Goal: Task Accomplishment & Management: Use online tool/utility

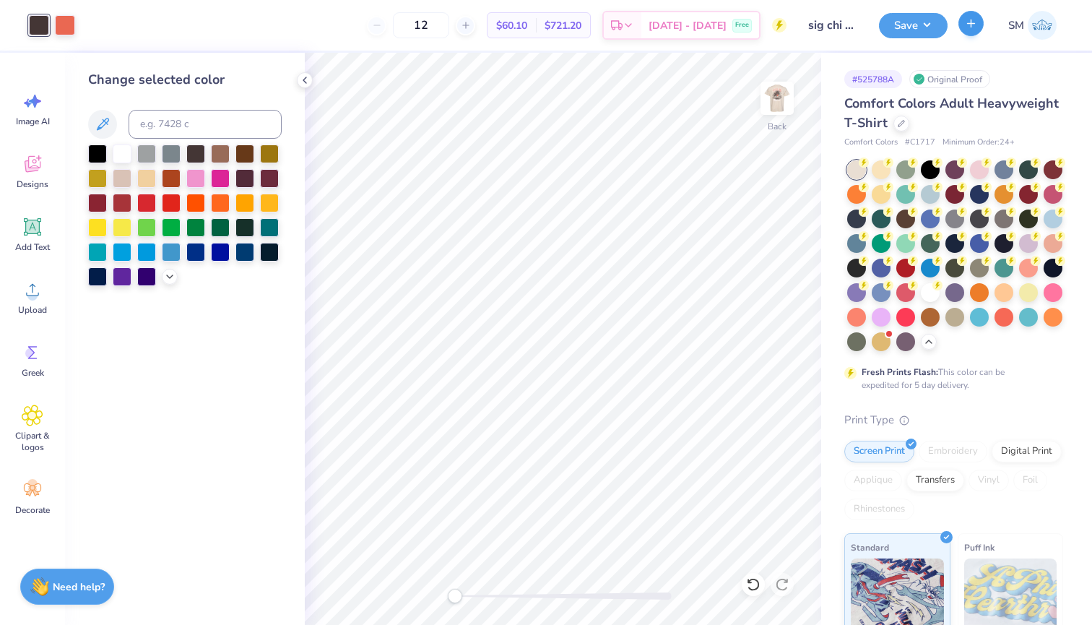
click at [980, 22] on button "button" at bounding box center [971, 23] width 25 height 25
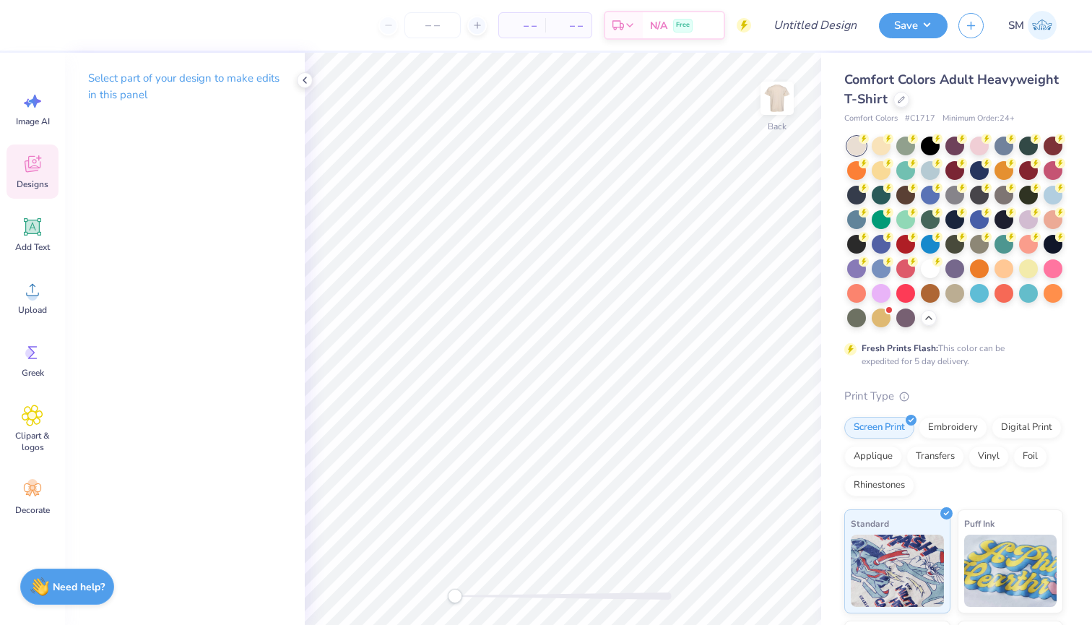
click at [27, 173] on icon at bounding box center [33, 164] width 22 height 22
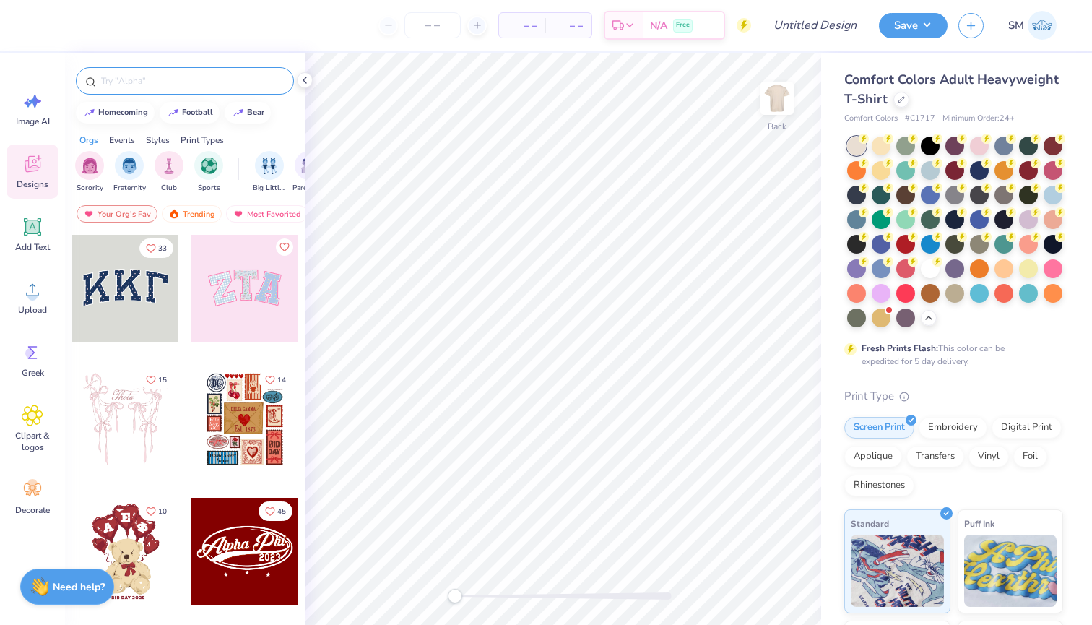
click at [170, 85] on input "text" at bounding box center [192, 81] width 185 height 14
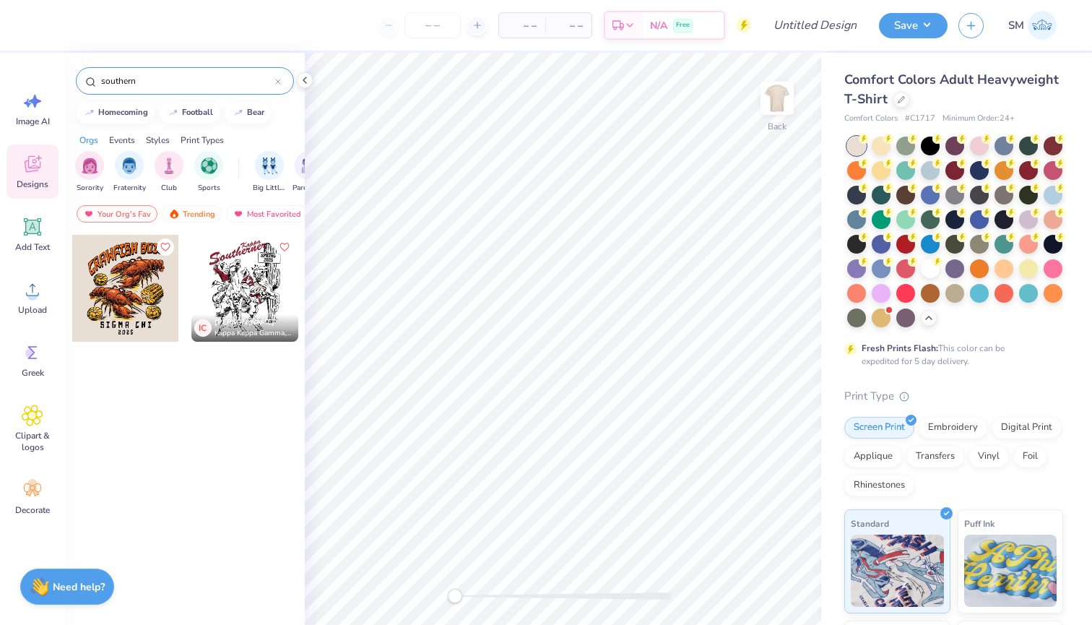
type input "southern"
click at [132, 322] on div at bounding box center [125, 288] width 107 height 107
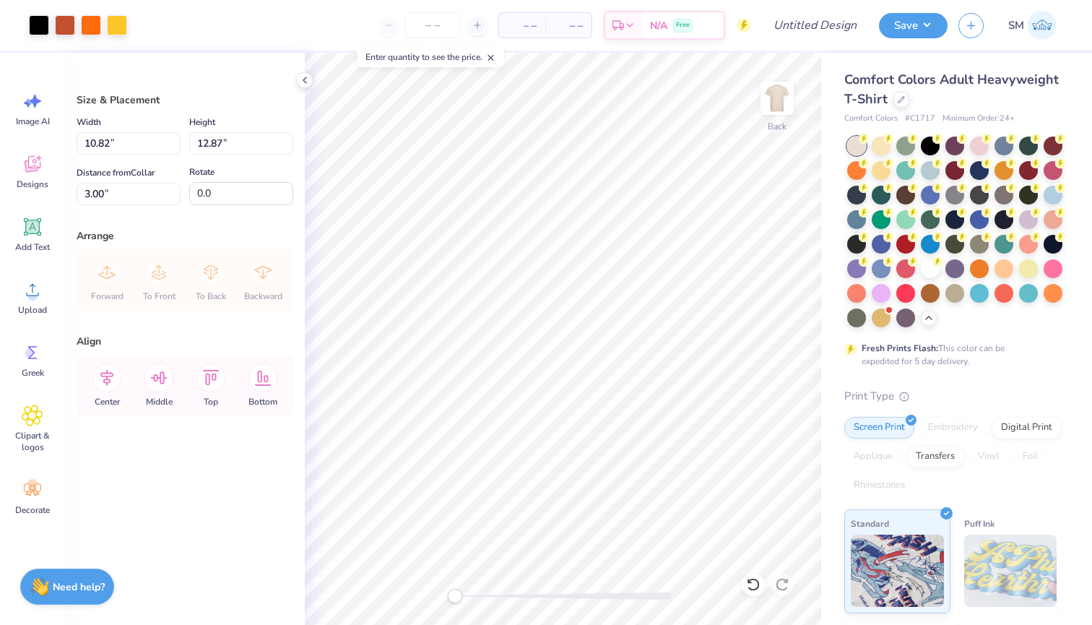
type input "9.70"
type input "11.53"
type input "4.33"
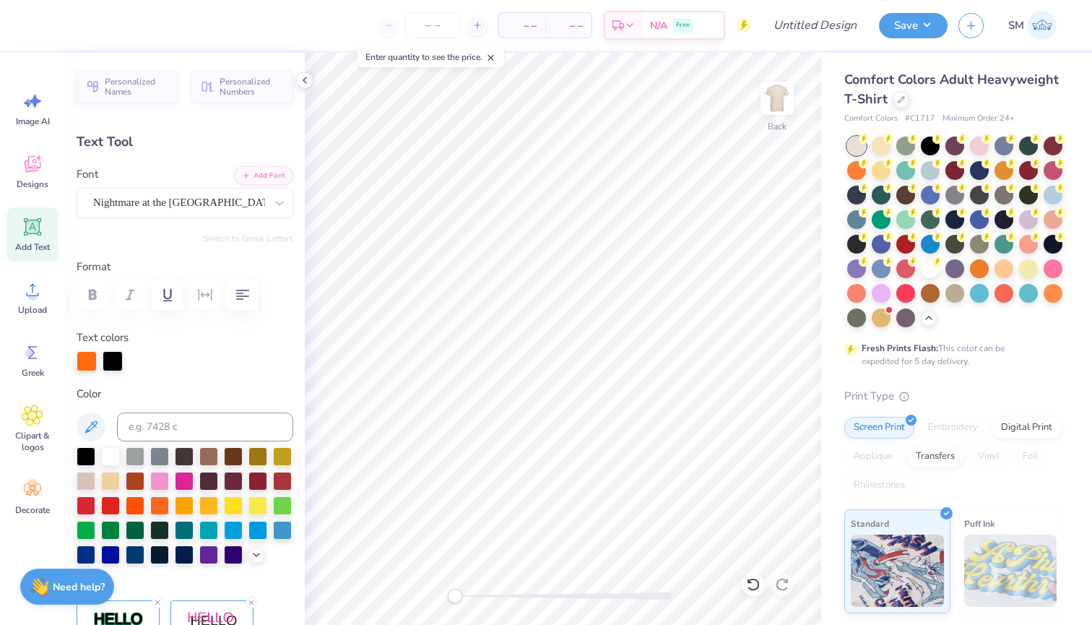
type textarea "FALL FORMAL"
type input "0.0"
type input "6.35"
type input "0.87"
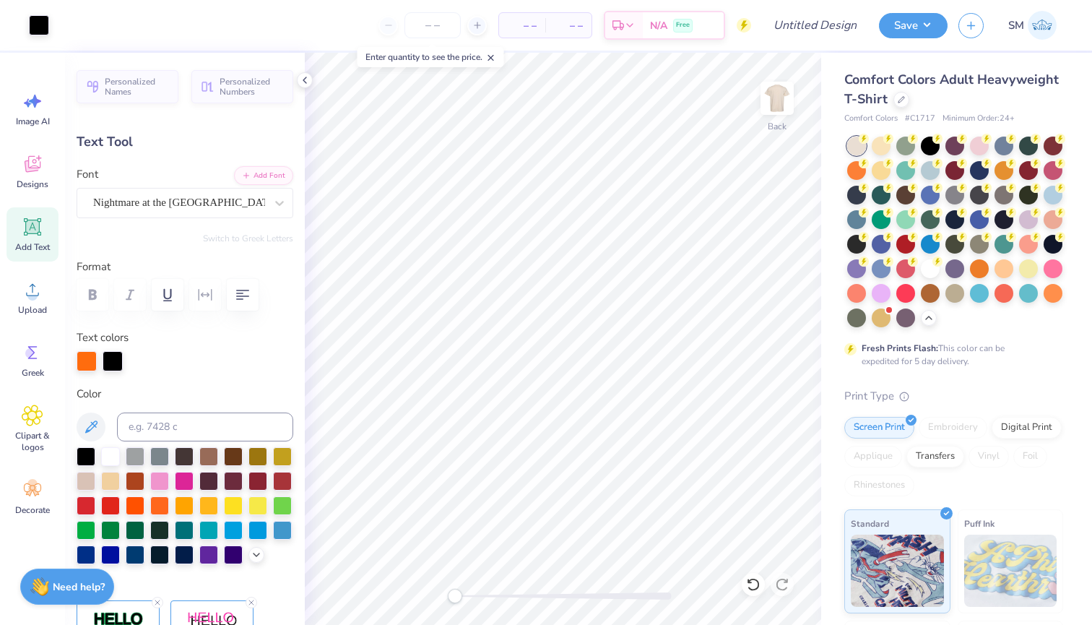
type input "11.93"
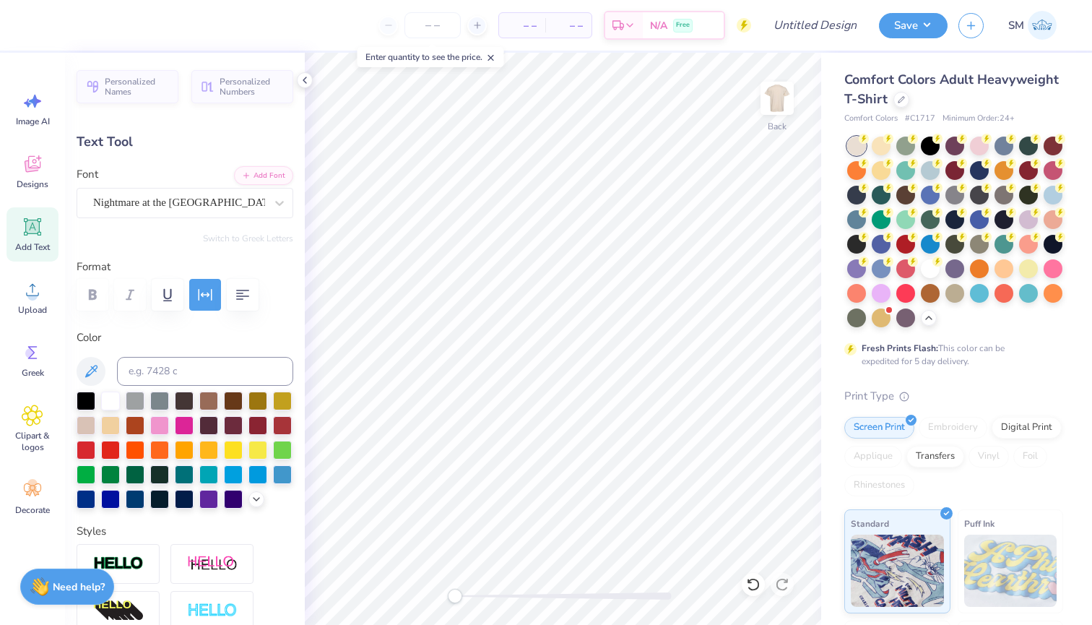
scroll to position [0, 2]
type textarea "KAPPA ALPHA"
click at [30, 376] on span "Greek" at bounding box center [33, 373] width 22 height 12
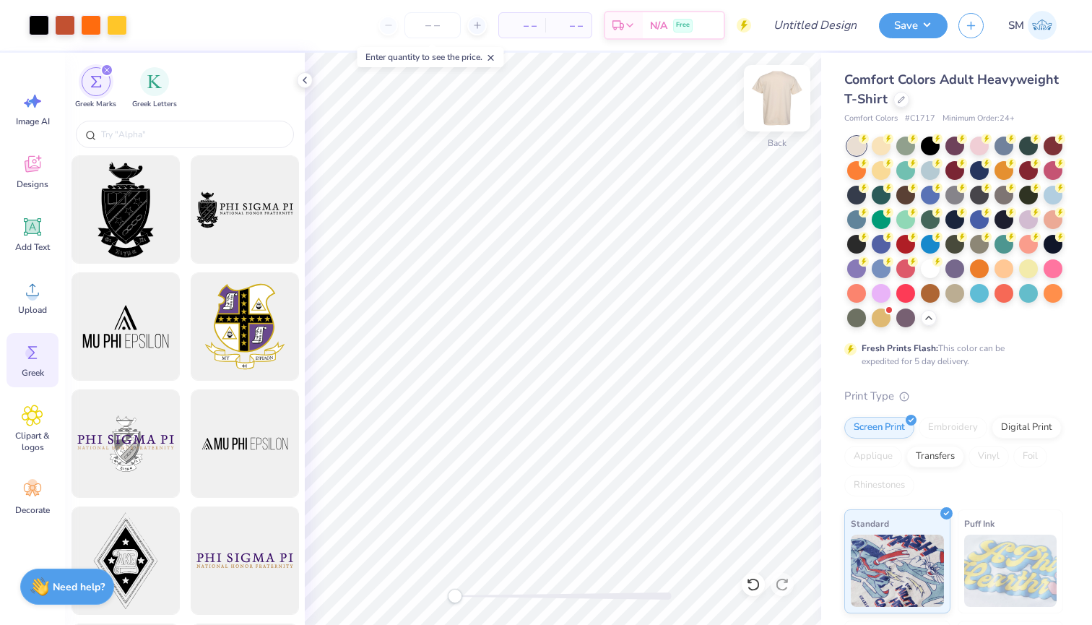
click at [780, 105] on img at bounding box center [777, 98] width 58 height 58
click at [209, 137] on input "text" at bounding box center [192, 134] width 185 height 14
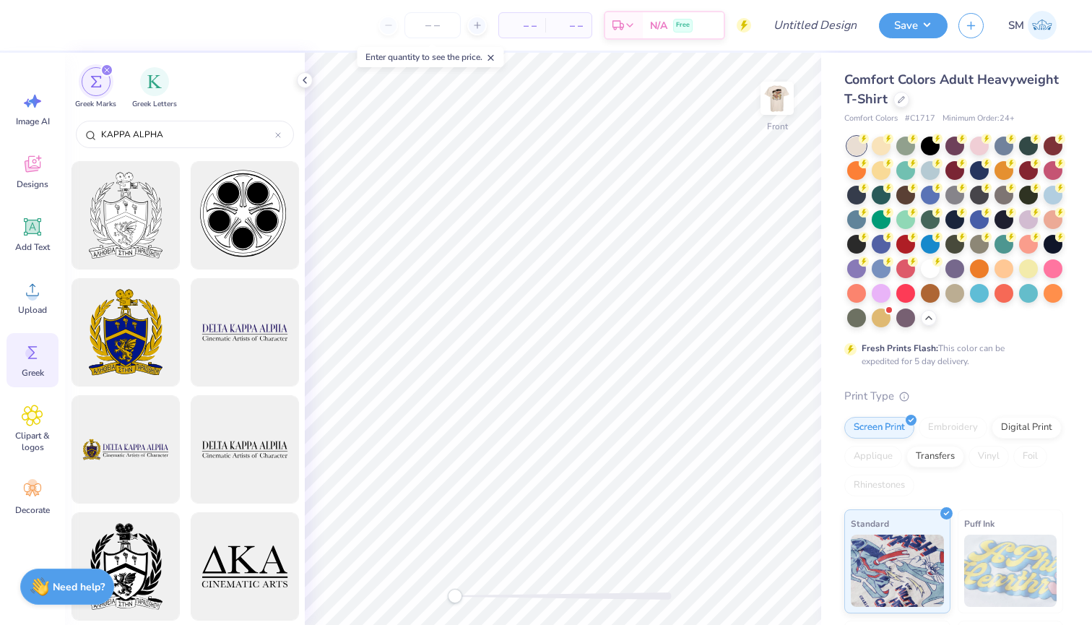
scroll to position [114, 0]
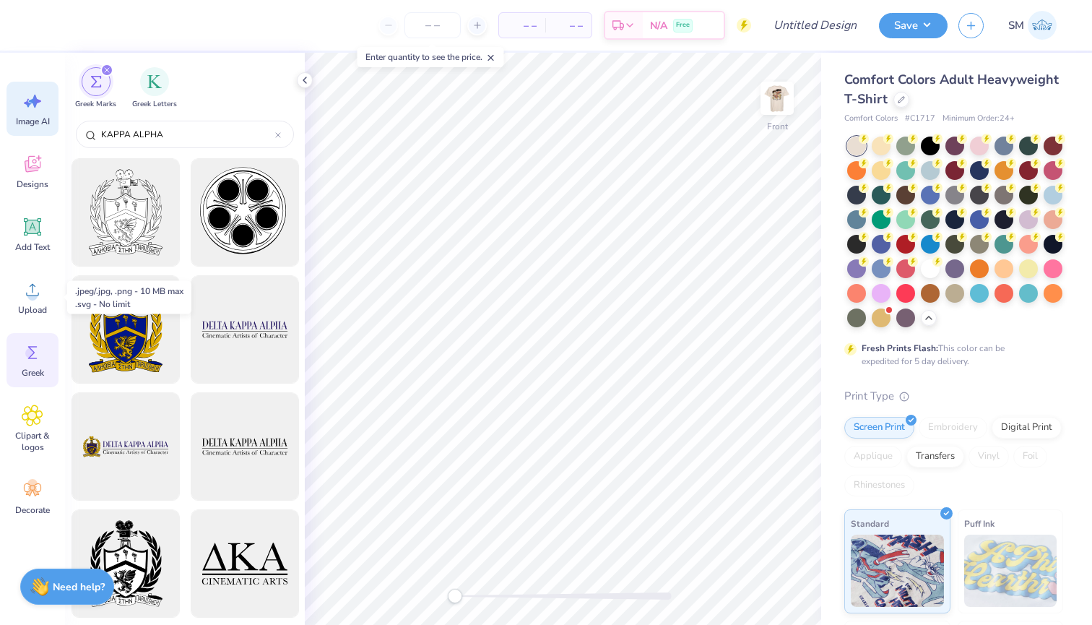
type input "KAPPA ALPHA"
click at [20, 105] on div "Image AI" at bounding box center [33, 109] width 52 height 54
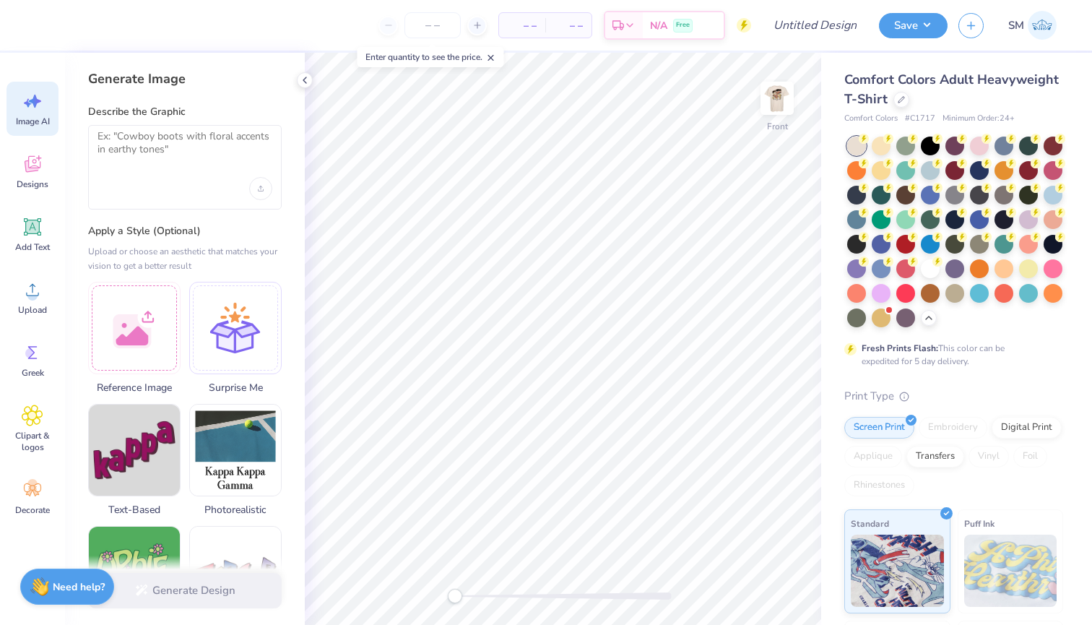
click at [110, 169] on div at bounding box center [185, 167] width 194 height 85
click at [126, 152] on textarea at bounding box center [185, 148] width 175 height 36
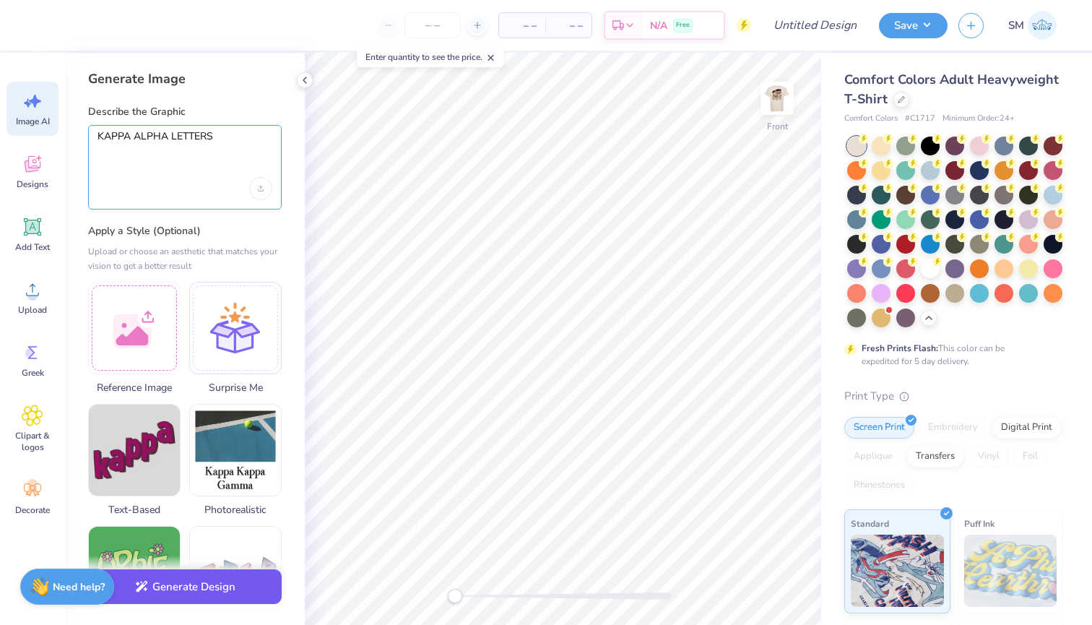
type textarea "KAPPA ALPHA LETTERS"
click at [147, 604] on button "Generate Design" at bounding box center [185, 586] width 194 height 35
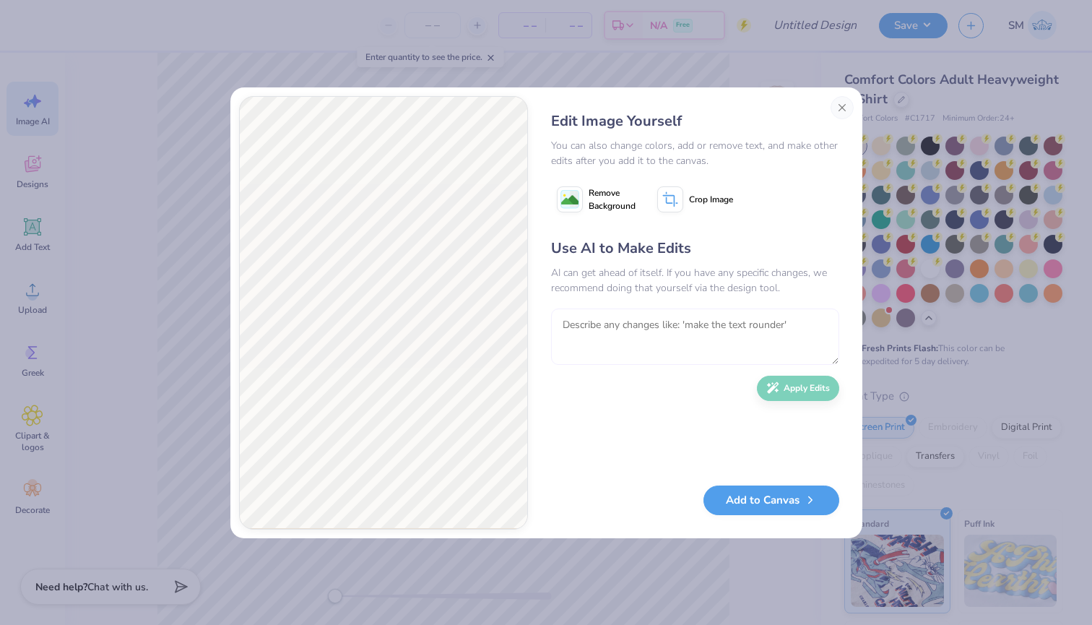
click at [576, 324] on textarea at bounding box center [695, 336] width 288 height 56
type textarea "GREEK LETTERS"
click at [785, 381] on button "Apply Edits" at bounding box center [798, 384] width 82 height 25
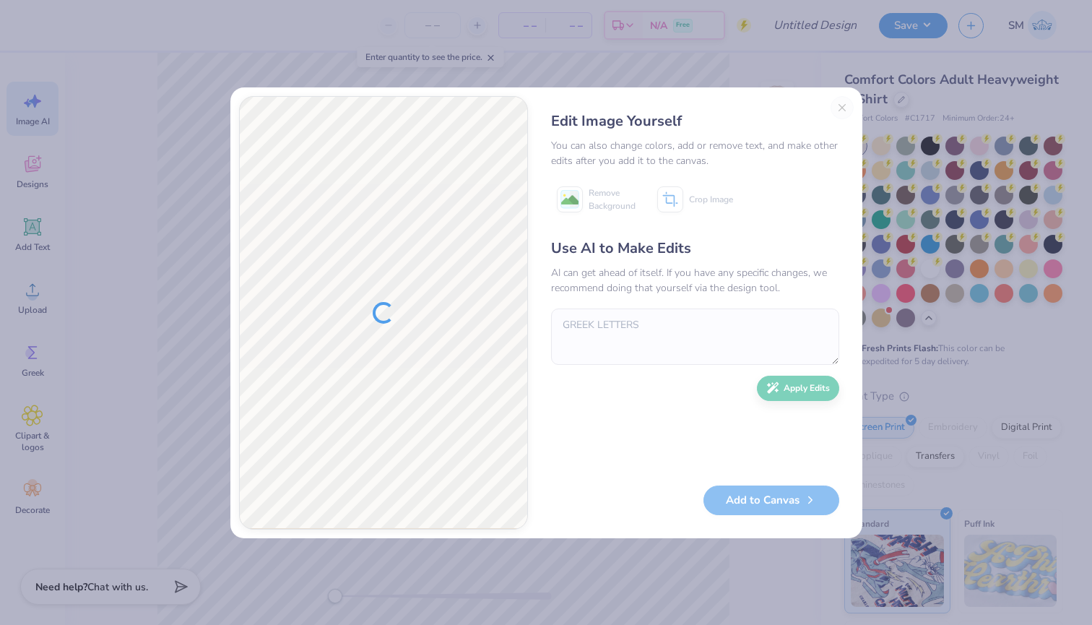
click at [841, 108] on div "Edit Image Yourself You can also change colors, add or remove text, and make ot…" at bounding box center [695, 312] width 317 height 433
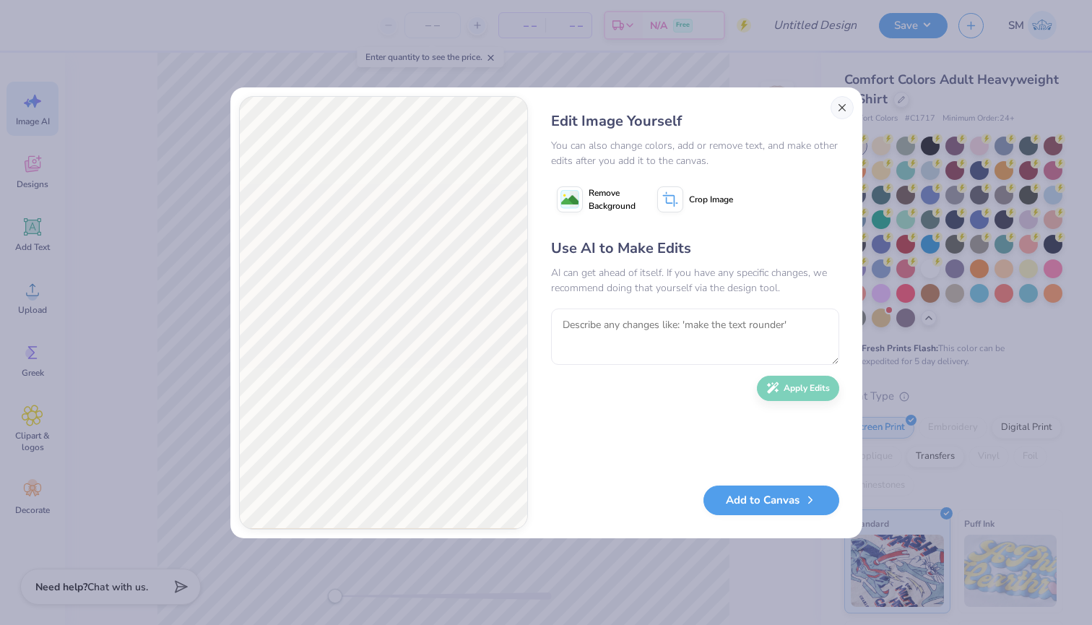
click at [837, 115] on button "Close" at bounding box center [842, 107] width 23 height 23
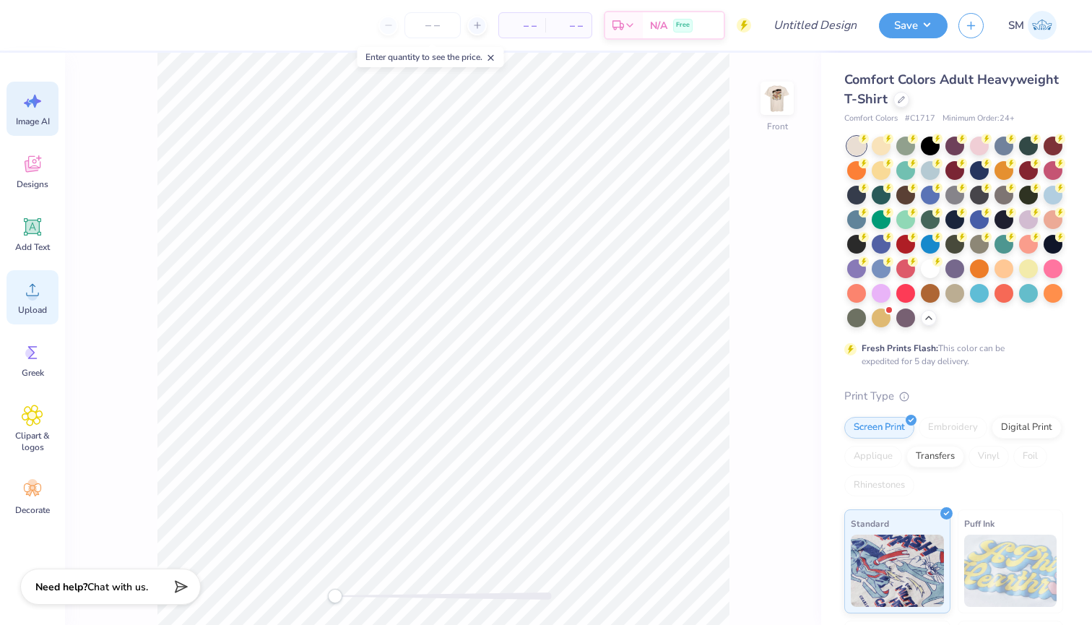
click at [32, 302] on div "Upload" at bounding box center [33, 297] width 52 height 54
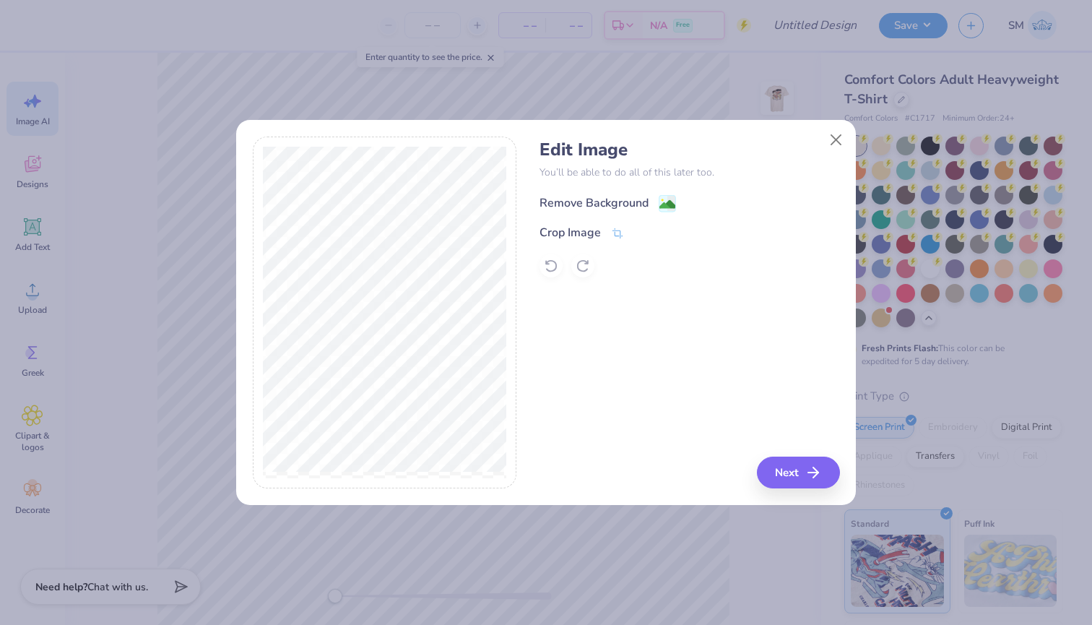
click at [666, 202] on image at bounding box center [668, 204] width 16 height 16
click at [547, 256] on div at bounding box center [551, 265] width 23 height 23
click at [608, 237] on div "Crop Image" at bounding box center [582, 233] width 85 height 17
click at [646, 228] on icon at bounding box center [642, 232] width 9 height 9
click at [670, 204] on image at bounding box center [668, 204] width 16 height 16
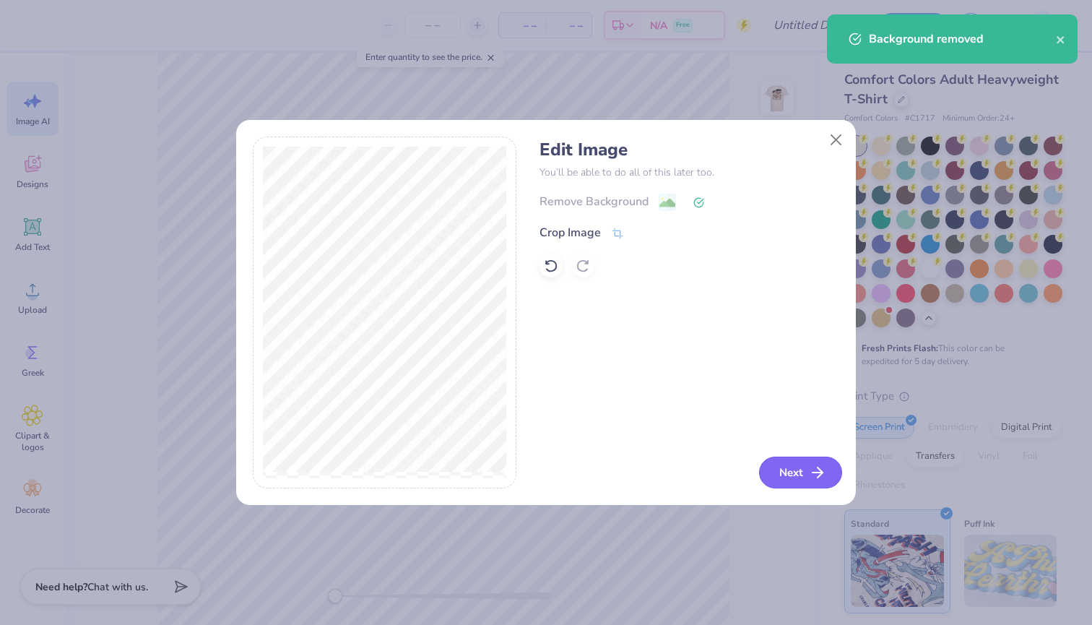
click at [779, 460] on button "Next" at bounding box center [800, 473] width 83 height 32
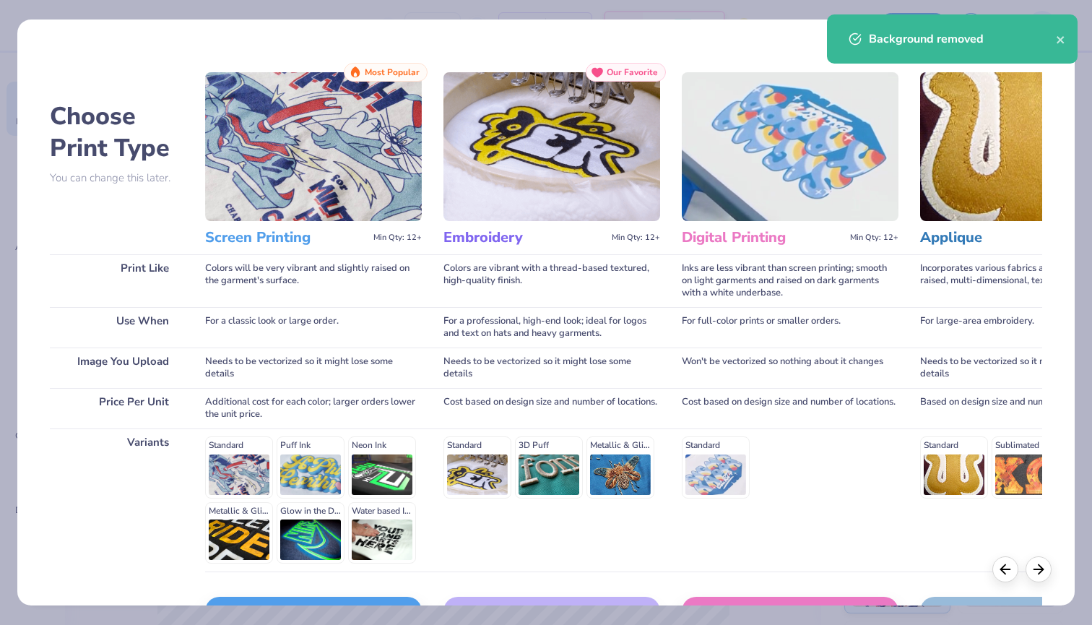
scroll to position [61, 0]
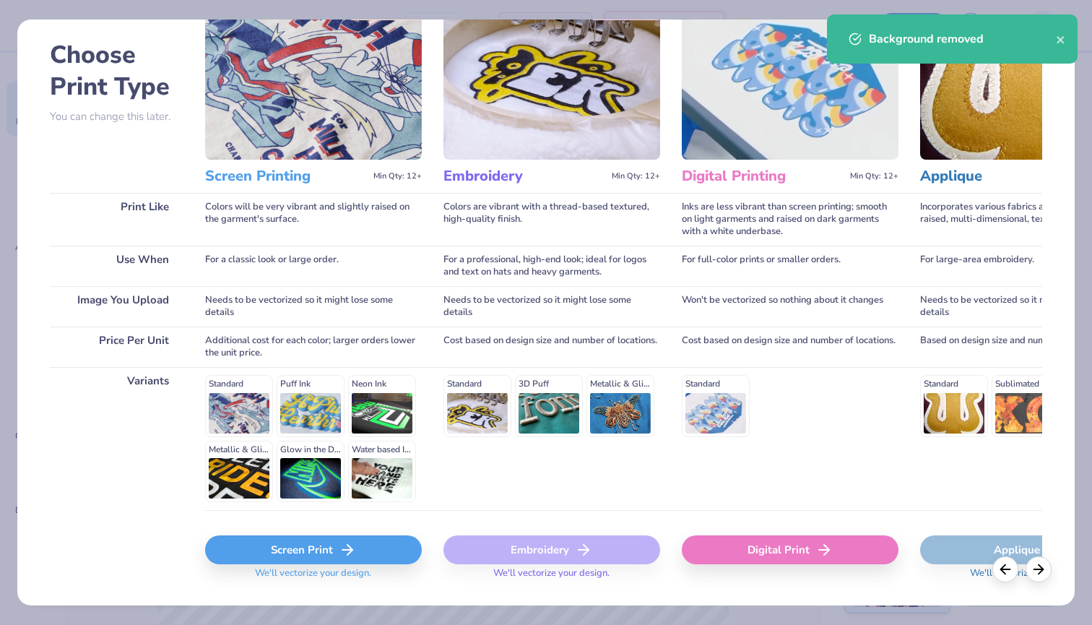
click at [306, 541] on div "Screen Print" at bounding box center [313, 549] width 217 height 29
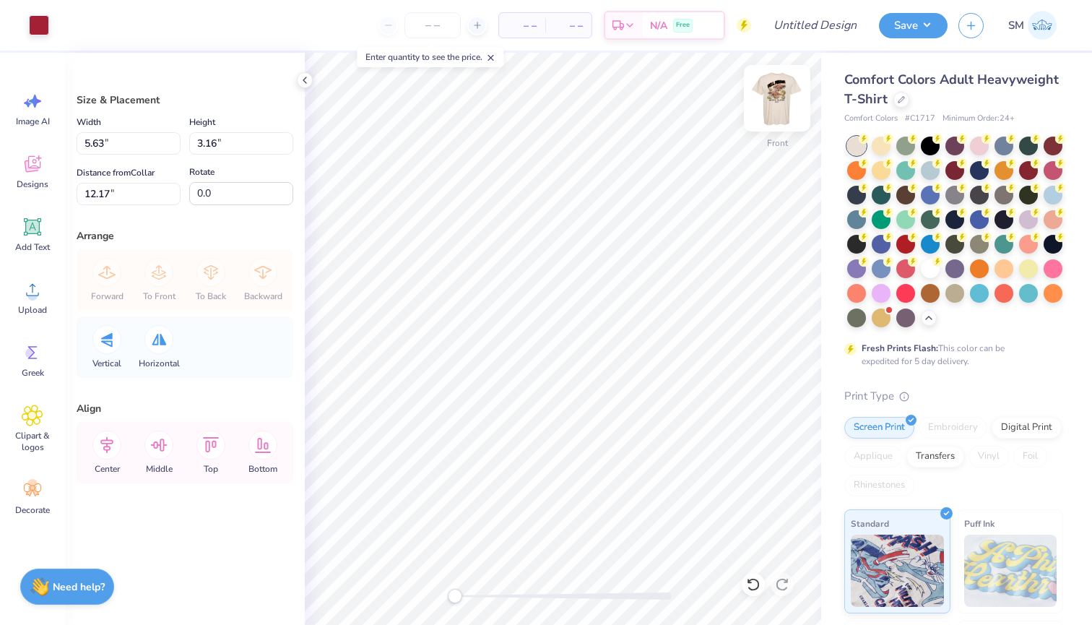
click at [770, 100] on img at bounding box center [777, 98] width 58 height 58
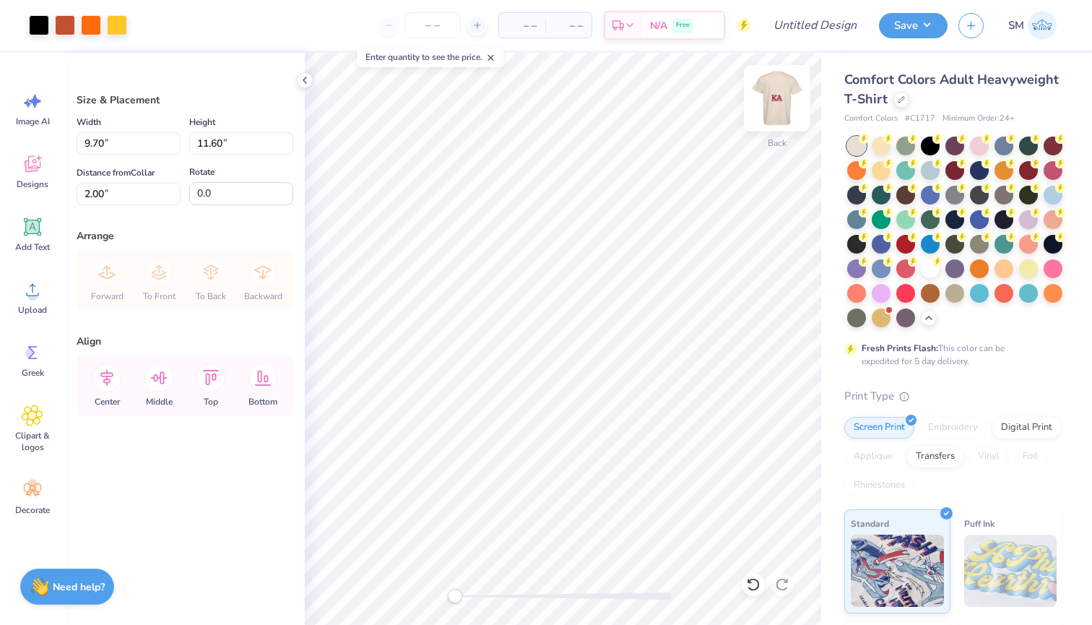
click at [785, 98] on img at bounding box center [777, 98] width 58 height 58
type input "1.53"
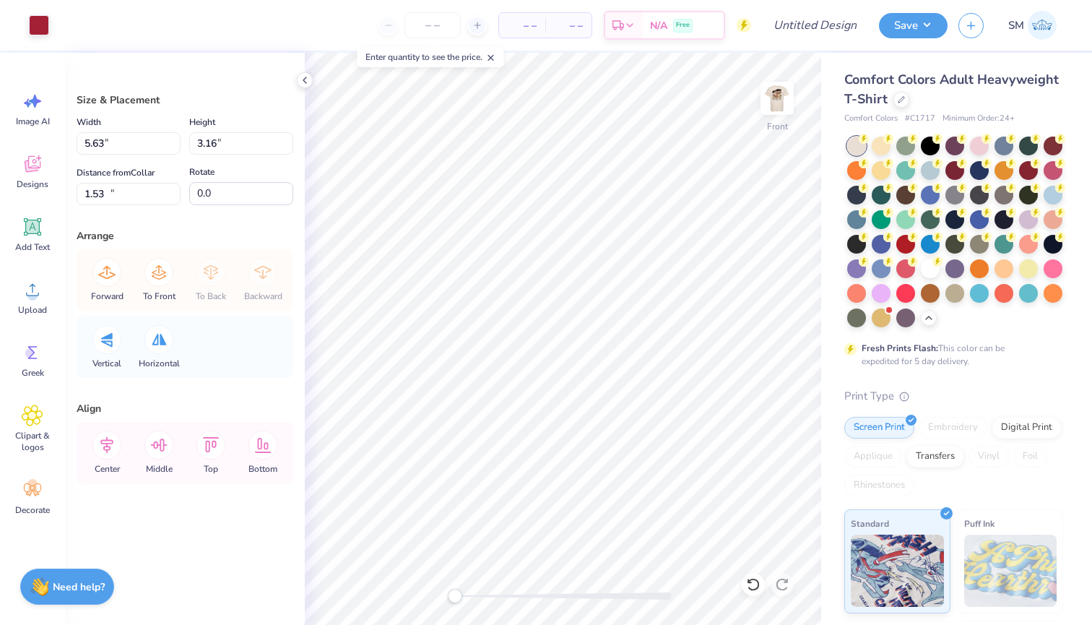
type input "5.63"
type input "3.16"
type input "12.17"
click at [779, 113] on img at bounding box center [777, 98] width 58 height 58
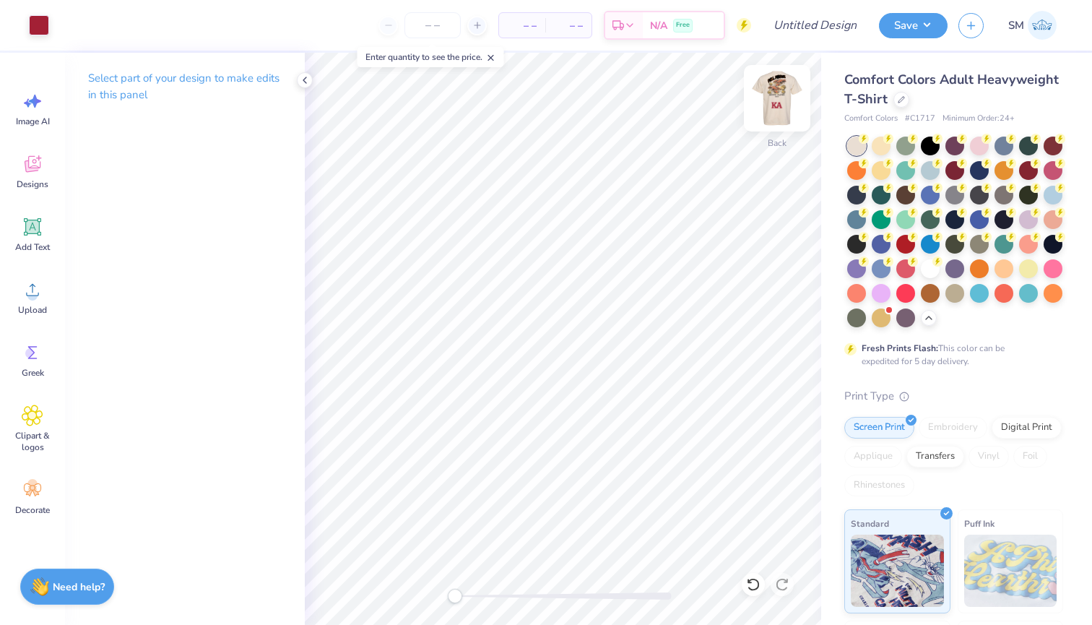
click at [780, 85] on img at bounding box center [777, 98] width 58 height 58
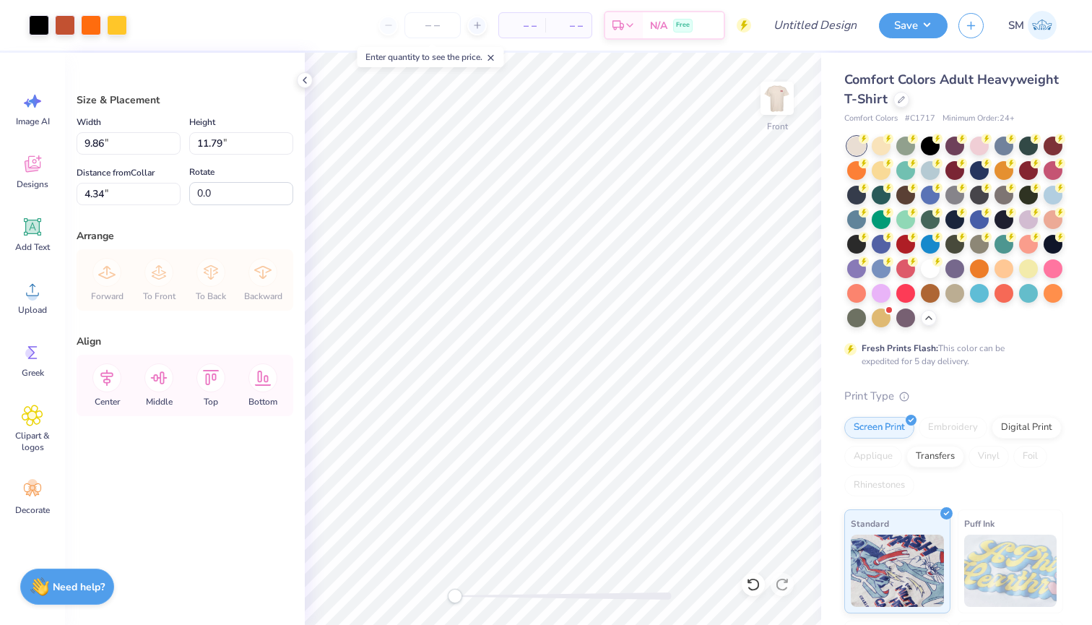
type input "3.00"
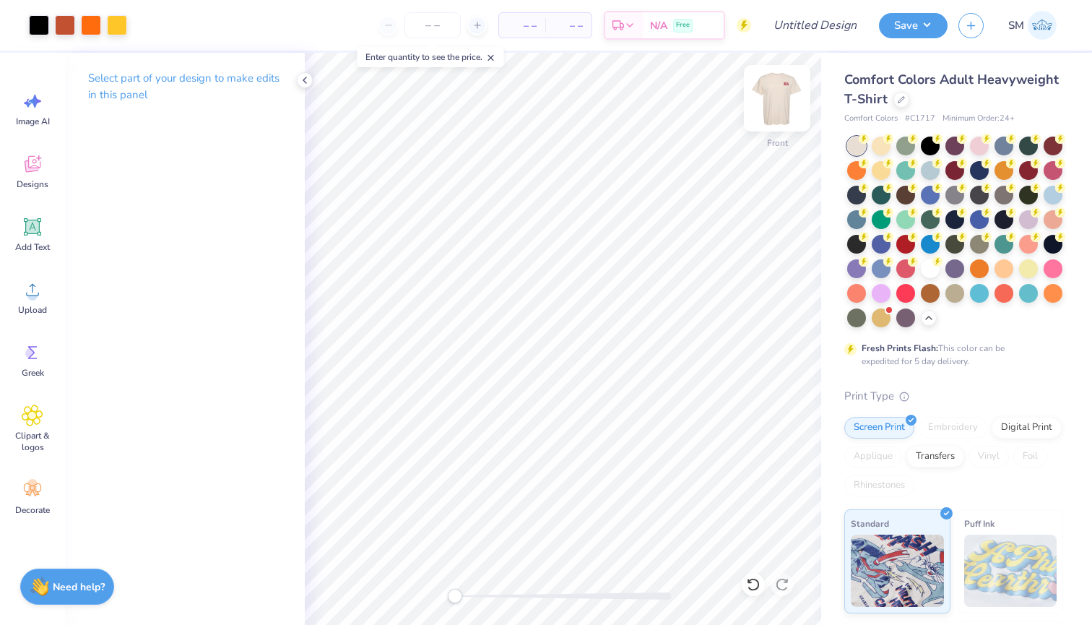
click at [767, 104] on img at bounding box center [777, 98] width 58 height 58
click at [36, 27] on div at bounding box center [39, 24] width 20 height 20
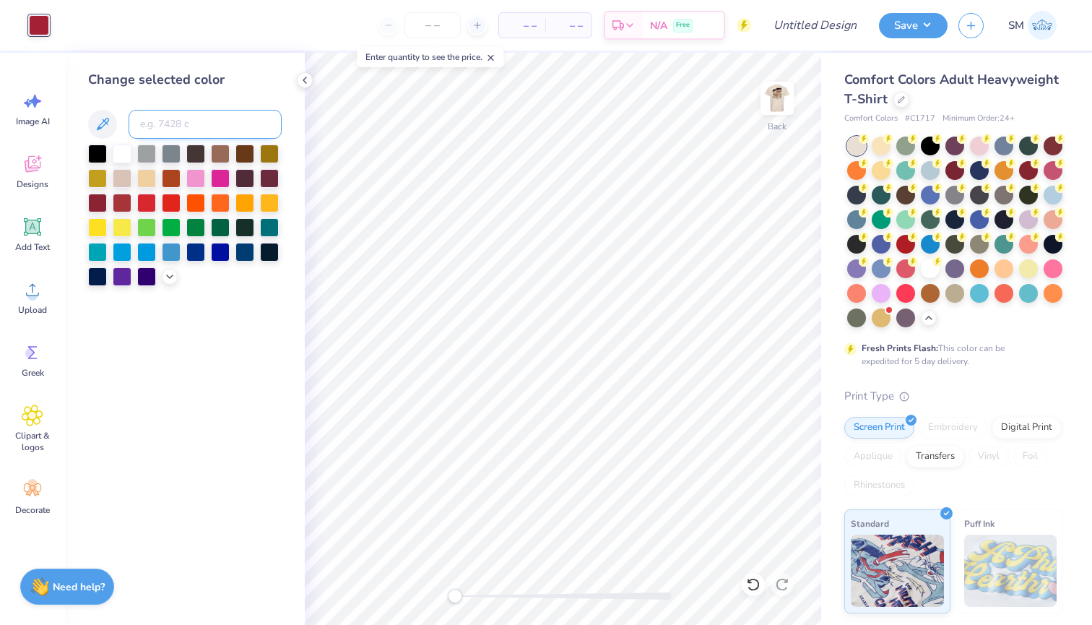
click at [156, 127] on input at bounding box center [205, 124] width 153 height 29
type input "1585"
click at [900, 34] on button "Save" at bounding box center [913, 23] width 69 height 25
type input "0"
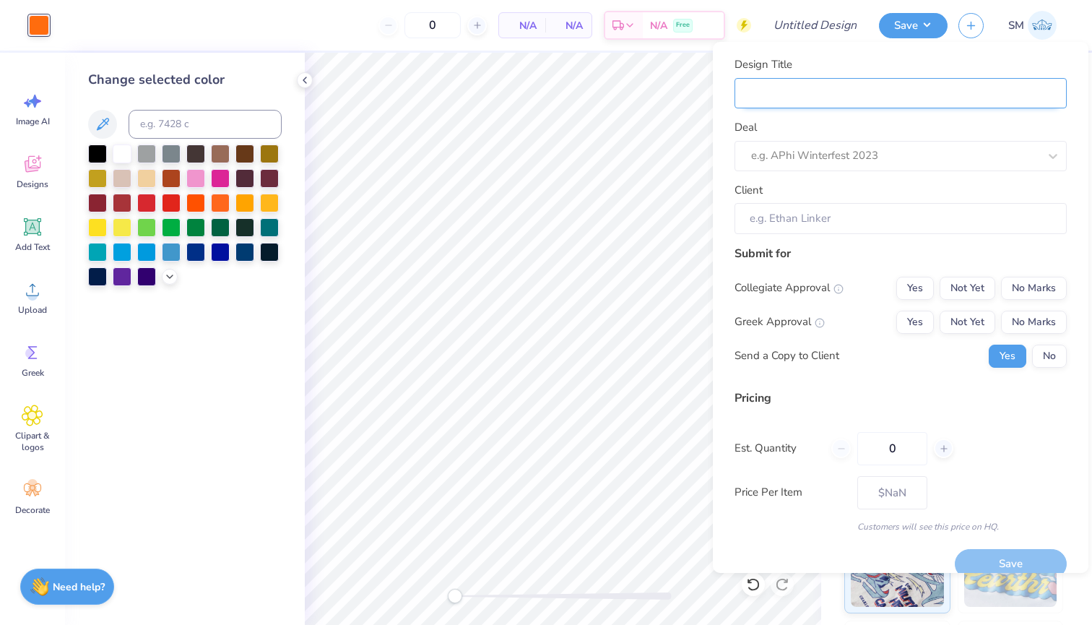
click at [919, 95] on input "Design Title" at bounding box center [901, 93] width 332 height 31
type input "k"
type input "ka"
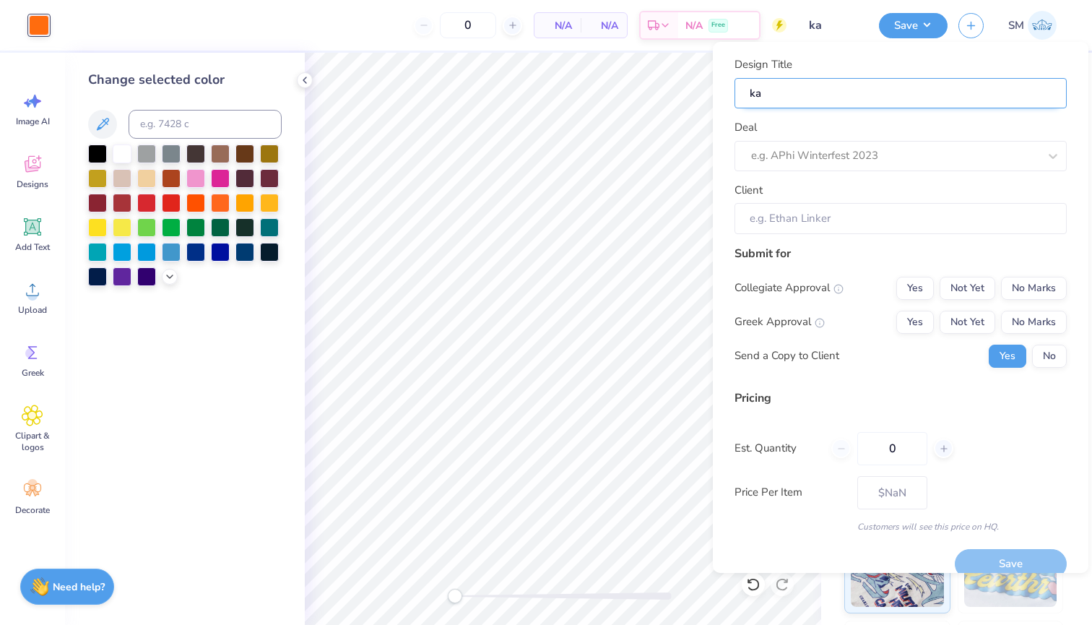
type input "ka"
type input "ka f"
type input "ka fo"
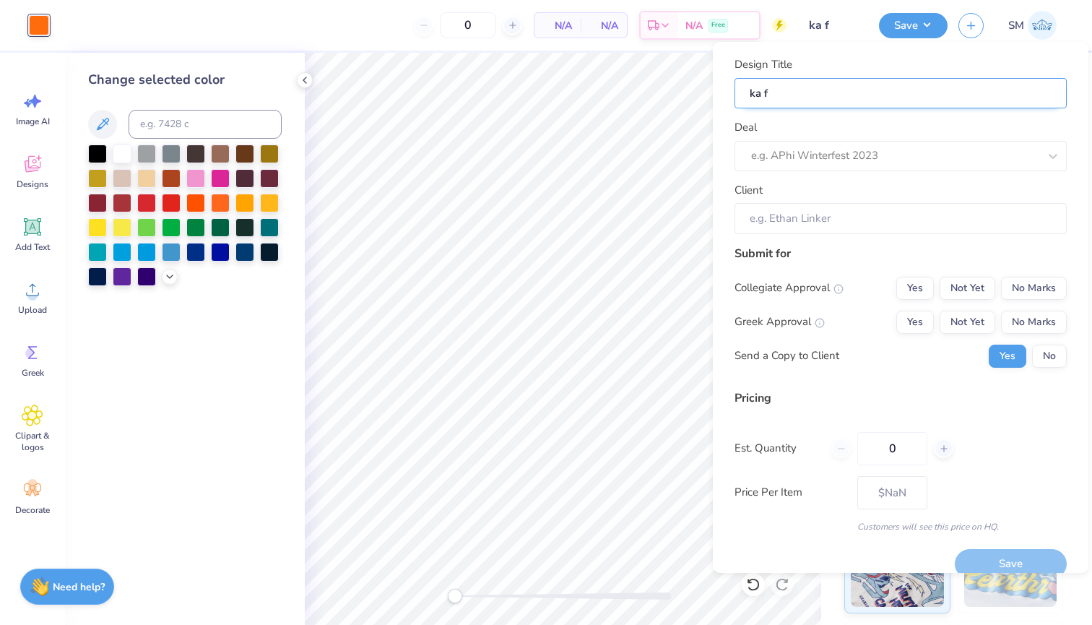
type input "ka fo"
type input "ka for"
type input "ka form"
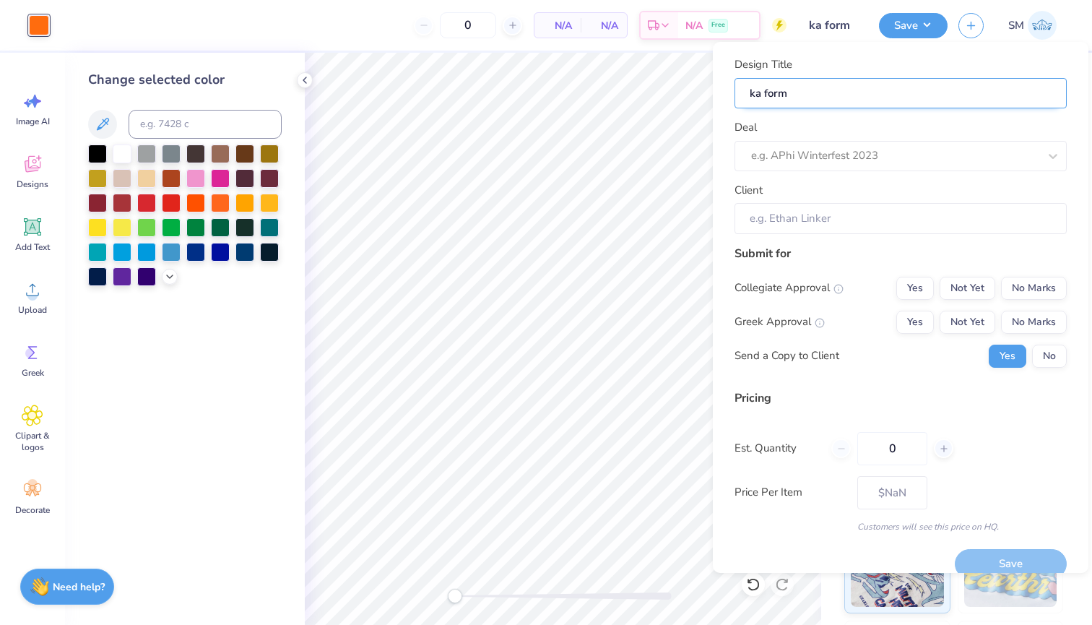
type input "ka forma"
type input "ka formal"
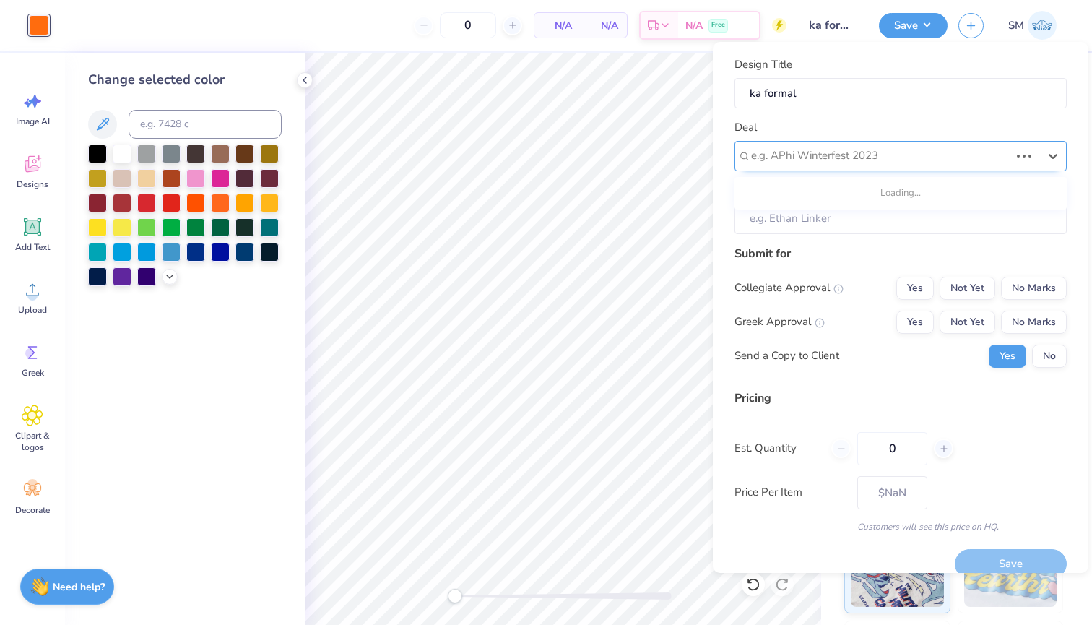
click at [899, 164] on div "e.g. APhi Winterfest 2023" at bounding box center [881, 155] width 262 height 22
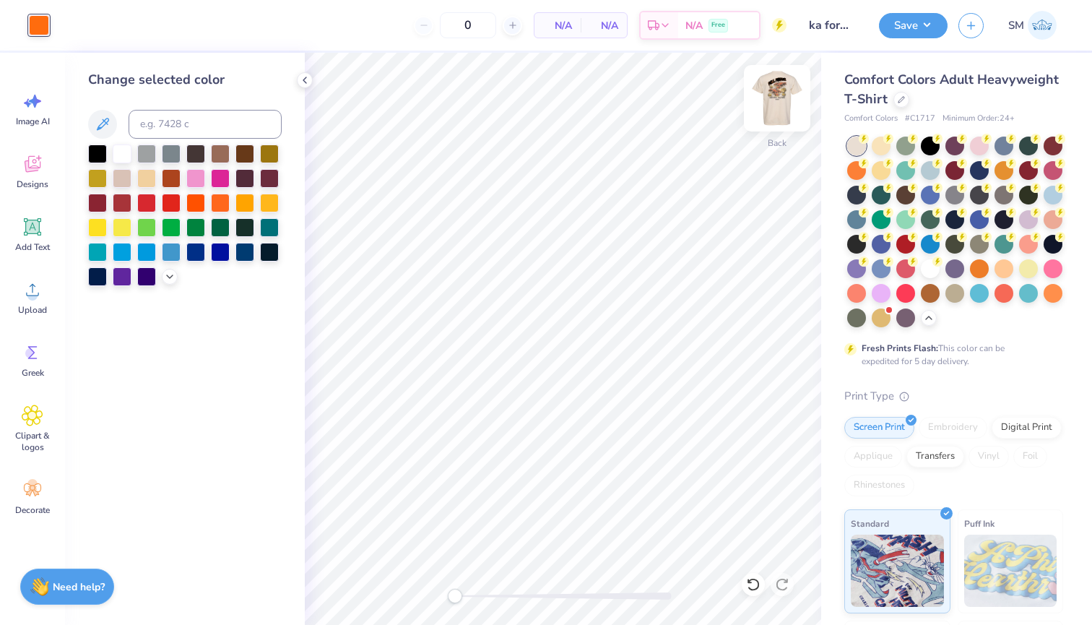
click at [786, 95] on img at bounding box center [777, 98] width 58 height 58
click at [889, 36] on div "Save" at bounding box center [913, 25] width 69 height 25
click at [905, 36] on button "Save" at bounding box center [913, 23] width 69 height 25
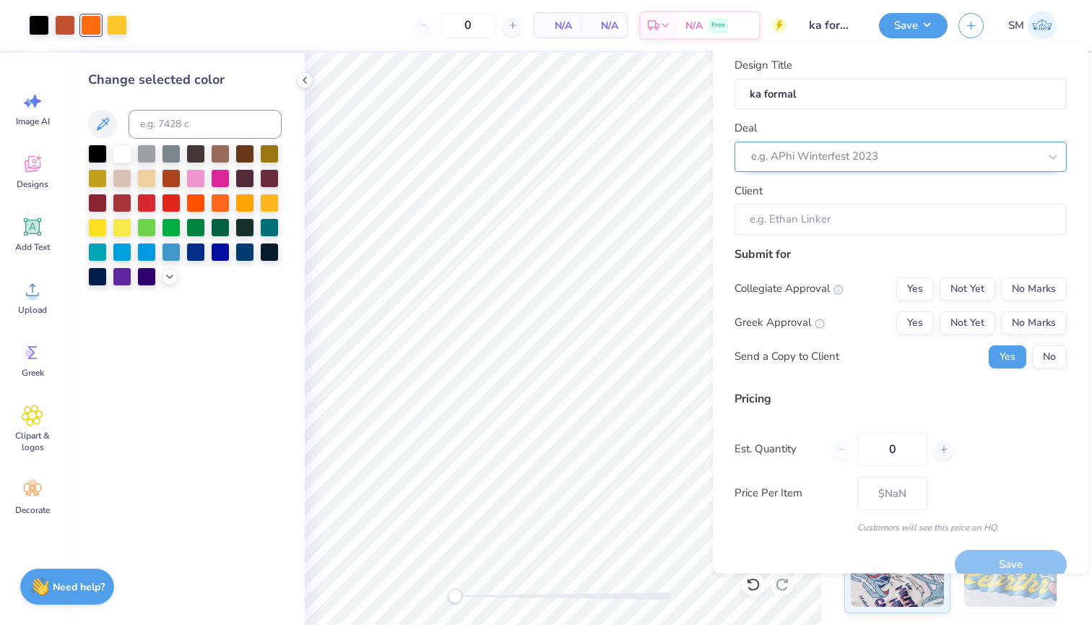
click at [876, 147] on div at bounding box center [895, 157] width 288 height 20
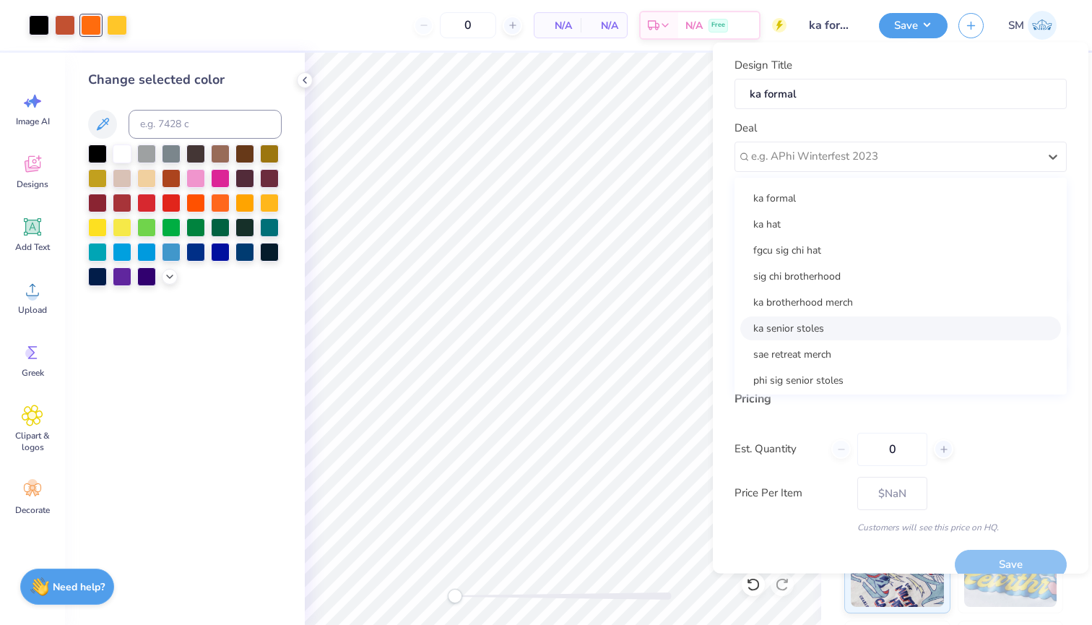
scroll to position [25, 0]
click at [805, 191] on div "ka formal" at bounding box center [900, 196] width 321 height 24
type input "[PERSON_NAME]"
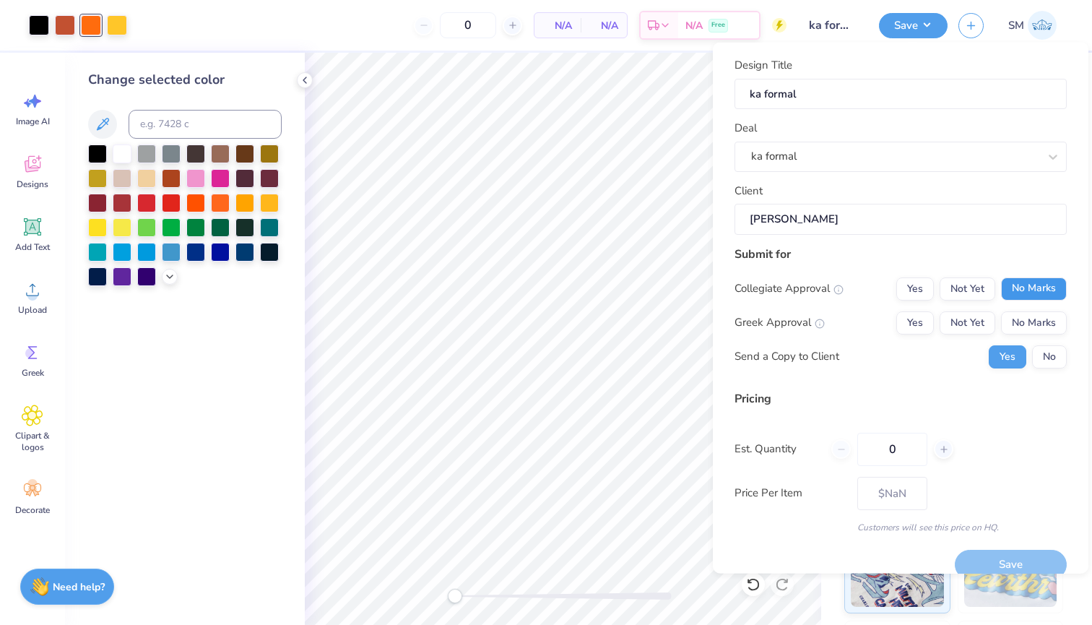
click at [1021, 280] on button "No Marks" at bounding box center [1034, 288] width 66 height 23
click at [948, 324] on button "Not Yet" at bounding box center [968, 322] width 56 height 23
click at [925, 316] on button "Yes" at bounding box center [916, 322] width 38 height 23
click at [1065, 374] on div "Submit for Collegiate Approval Yes Not Yet No Marks Greek Approval Yes Not Yet …" at bounding box center [901, 312] width 332 height 134
click at [1060, 365] on button "No" at bounding box center [1049, 356] width 35 height 23
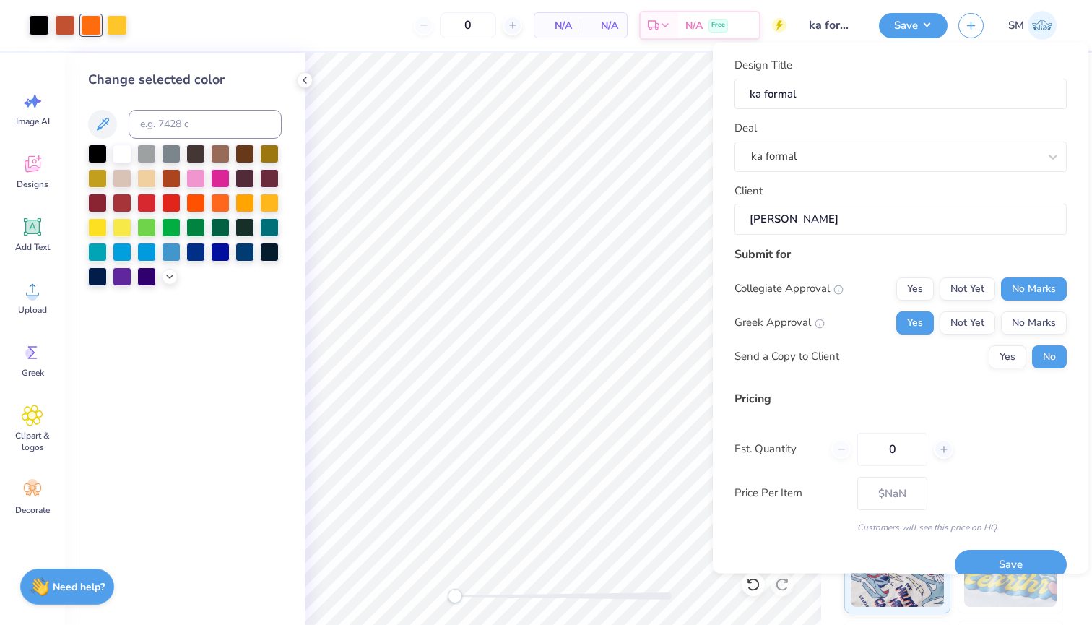
click at [1024, 545] on div "Save" at bounding box center [1011, 556] width 112 height 46
click at [1024, 550] on button "Save" at bounding box center [1011, 565] width 112 height 30
